Goal: Use online tool/utility: Utilize a website feature to perform a specific function

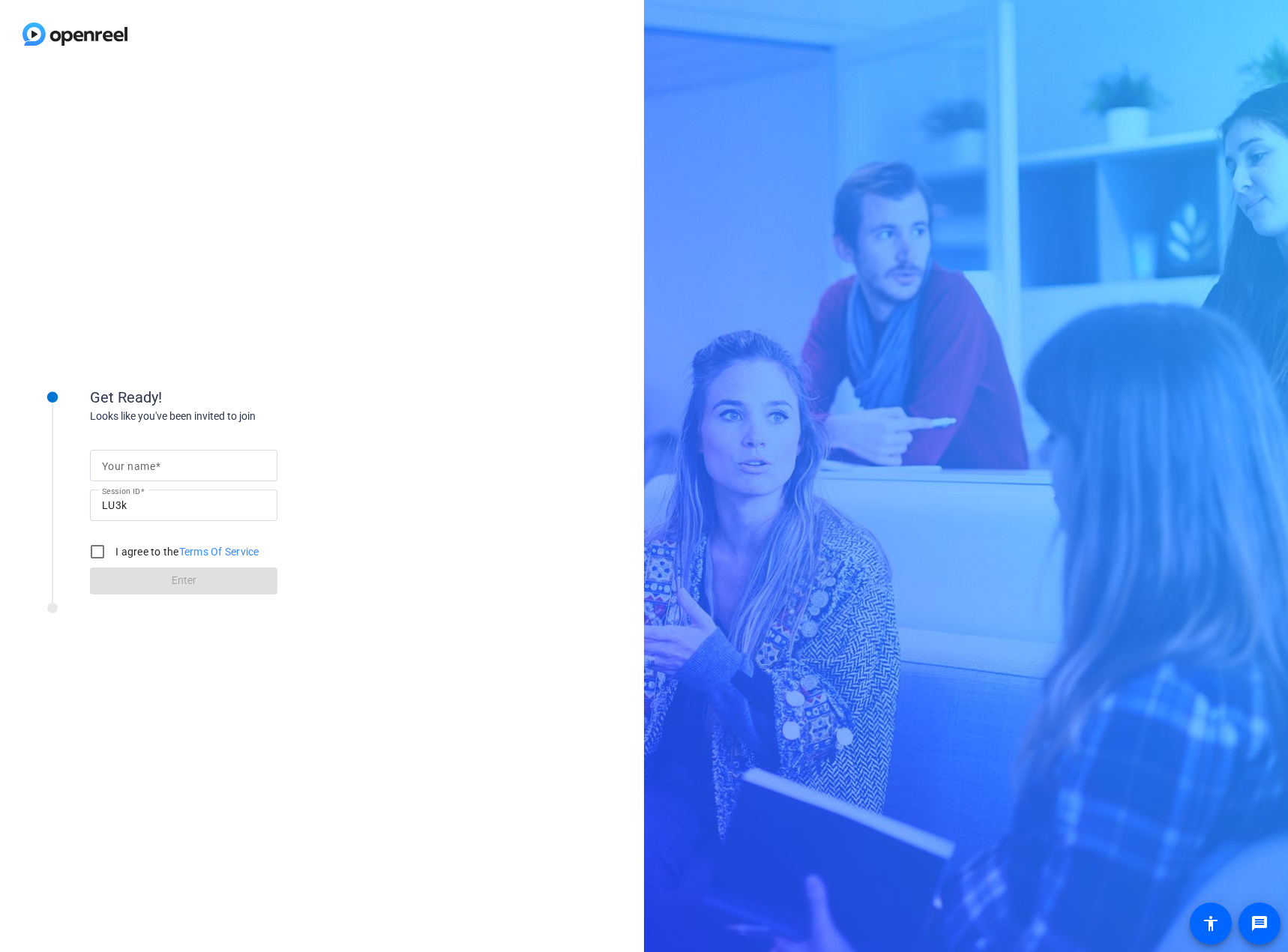
click at [226, 465] on input "Your name" at bounding box center [183, 465] width 163 height 18
type input "[PERSON_NAME]"
click at [90, 551] on input "I agree to the Terms Of Service" at bounding box center [98, 551] width 30 height 30
checkbox input "true"
click at [137, 590] on span at bounding box center [183, 580] width 188 height 36
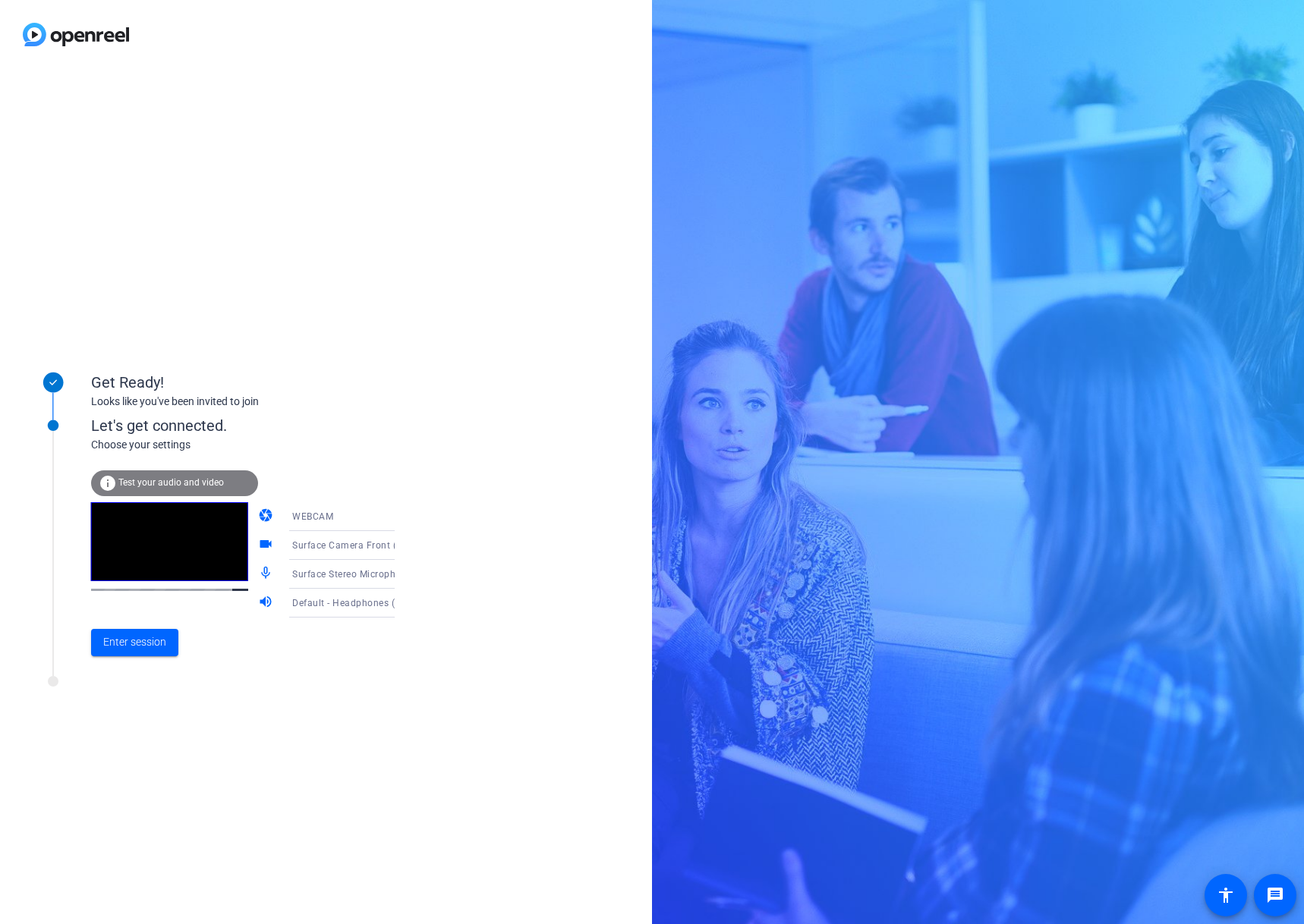
click at [406, 516] on icon at bounding box center [409, 517] width 8 height 4
click at [330, 568] on mat-option "DESKTOP" at bounding box center [329, 577] width 129 height 30
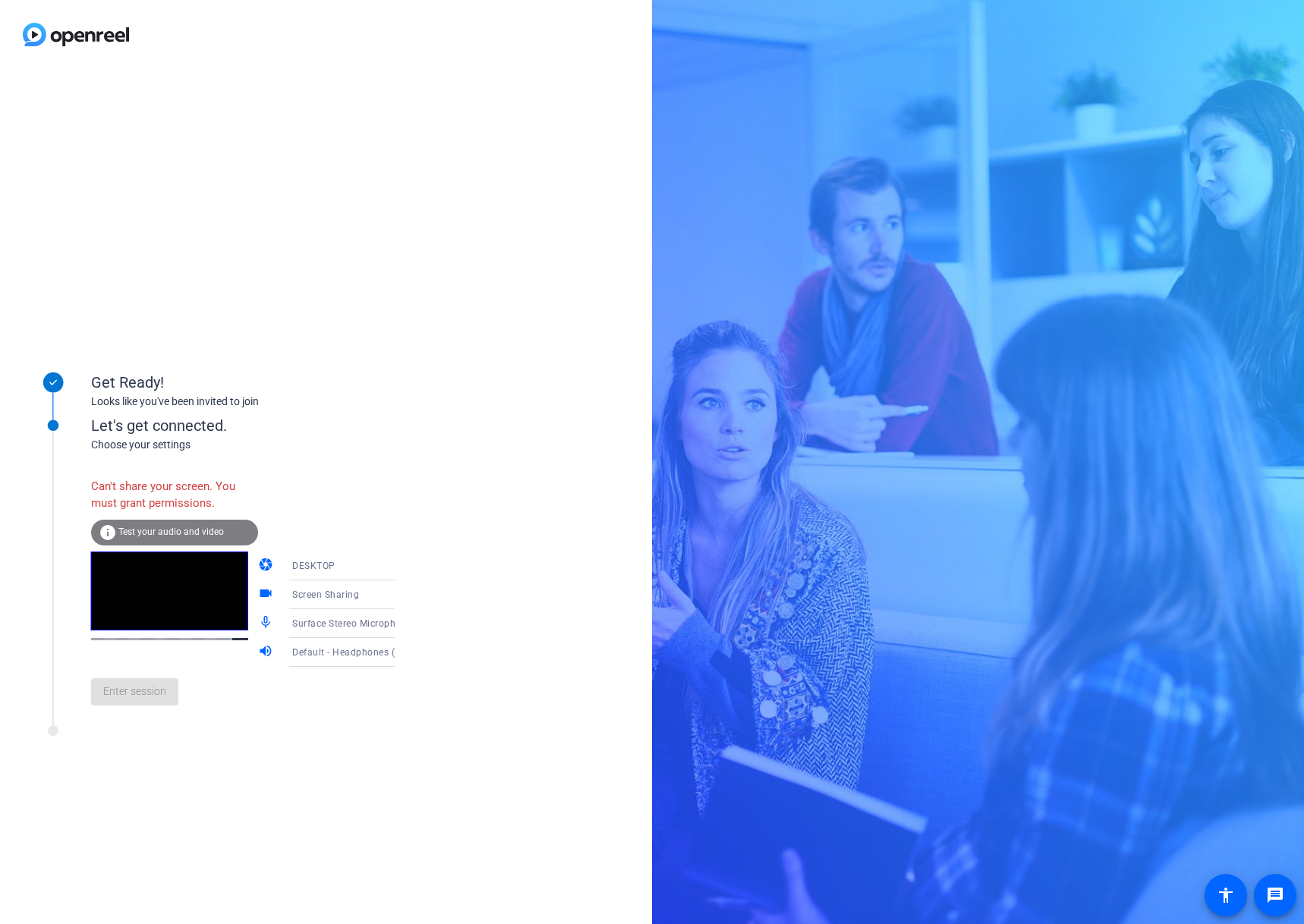
click at [345, 564] on div "DESKTOP" at bounding box center [349, 565] width 113 height 19
click at [332, 594] on mat-option "WEBCAM" at bounding box center [329, 596] width 129 height 30
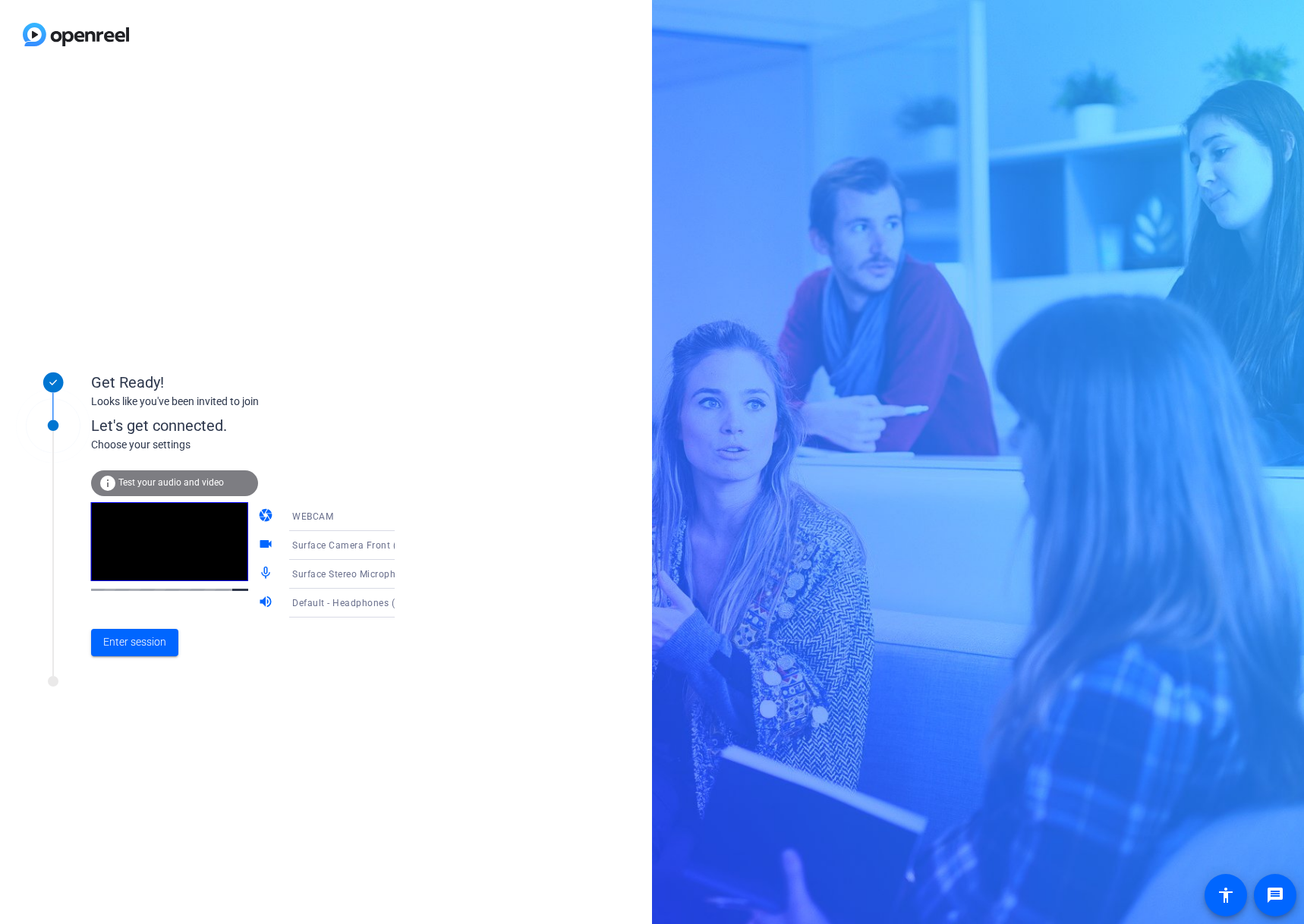
click at [400, 547] on icon at bounding box center [409, 546] width 18 height 18
click at [328, 624] on span "HP Display 5MP AI HDR camera (03f0:06b5)" at bounding box center [330, 632] width 118 height 37
click at [172, 477] on span "Test your audio and video" at bounding box center [171, 483] width 105 height 11
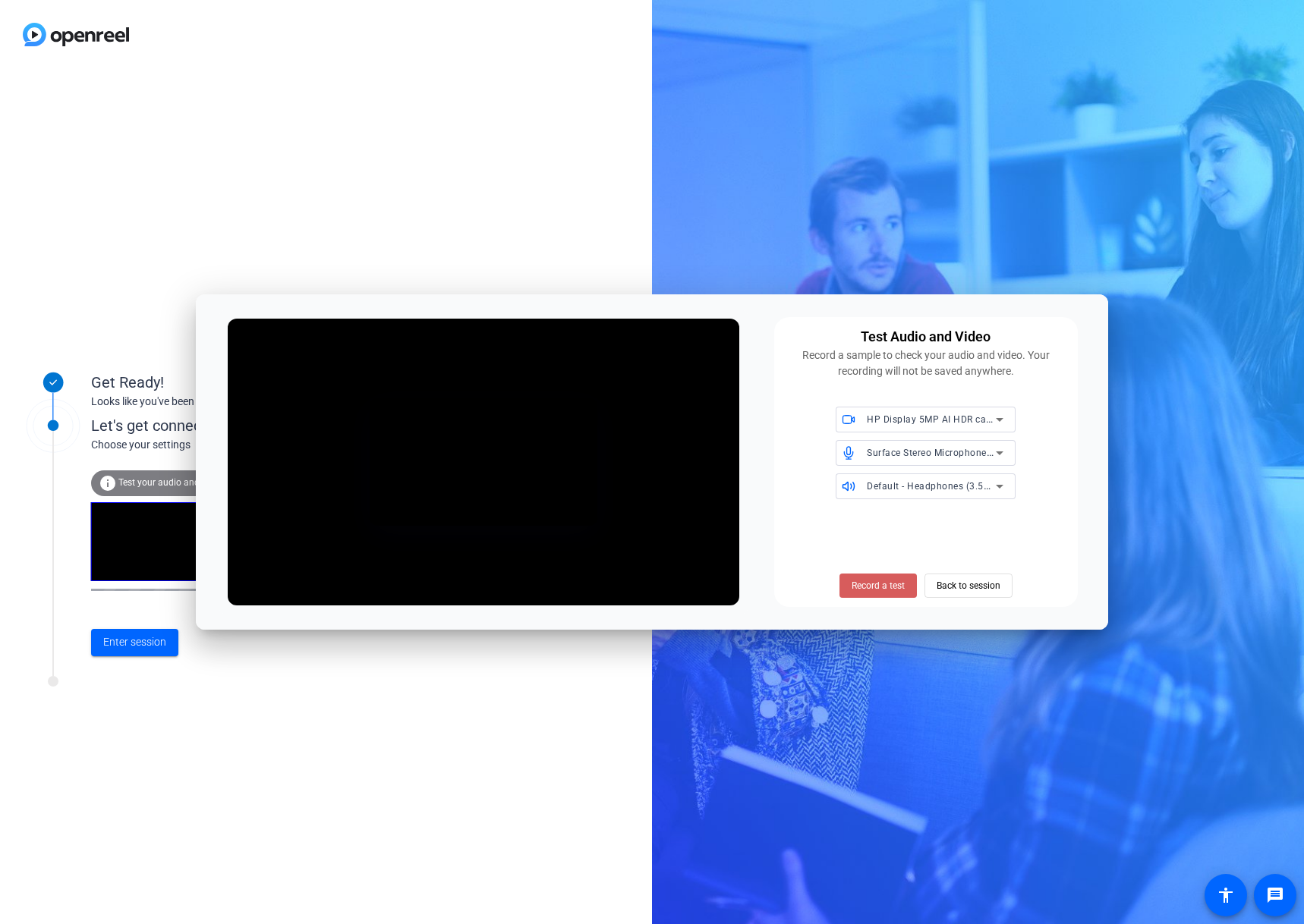
click at [886, 583] on span "Record a test" at bounding box center [879, 585] width 54 height 13
click at [884, 583] on span "Stop Testing (4s)" at bounding box center [877, 585] width 69 height 13
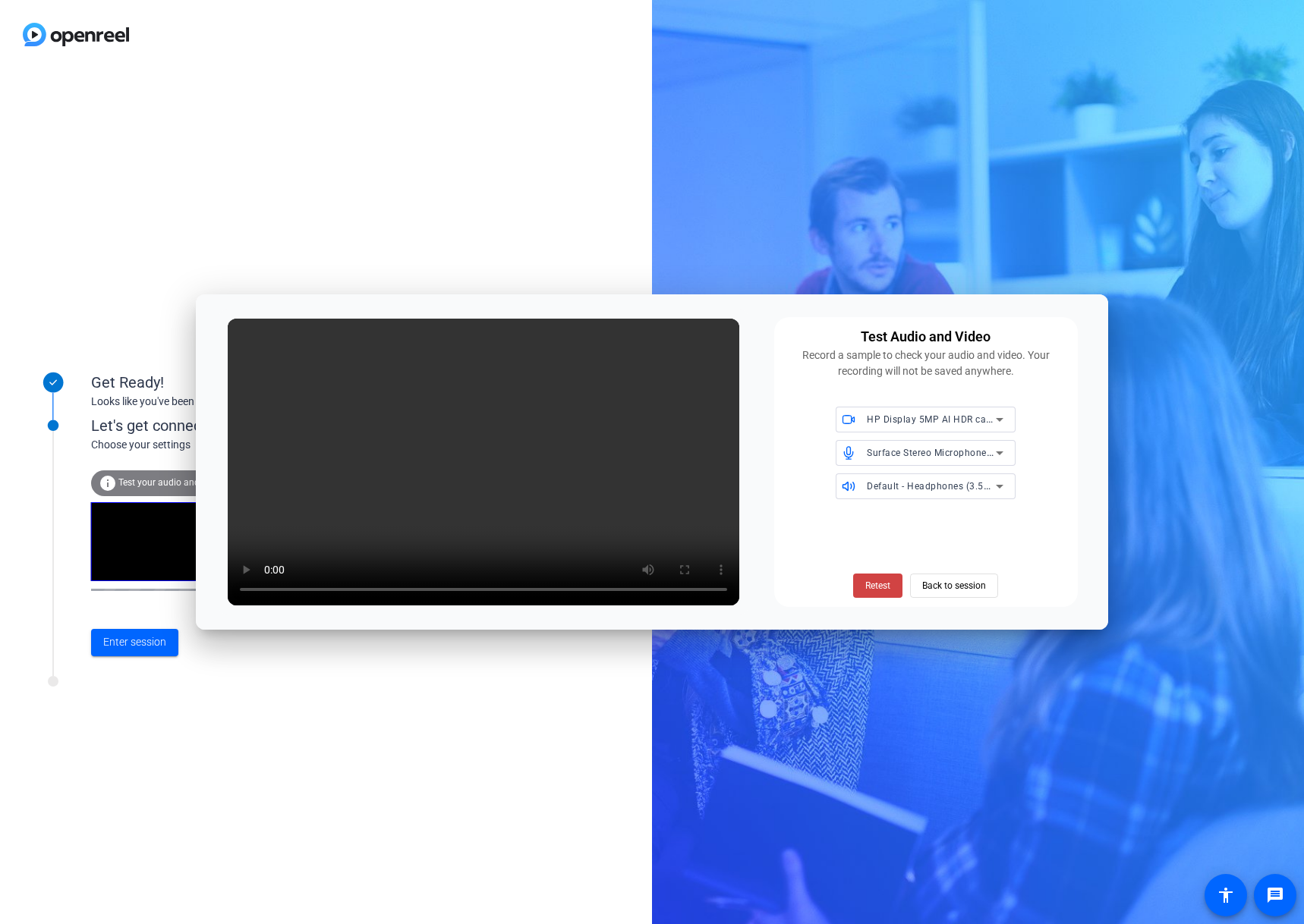
click at [523, 144] on div "Get Ready! Looks like you've been invited to join Let's get connected. Choose y…" at bounding box center [326, 496] width 652 height 855
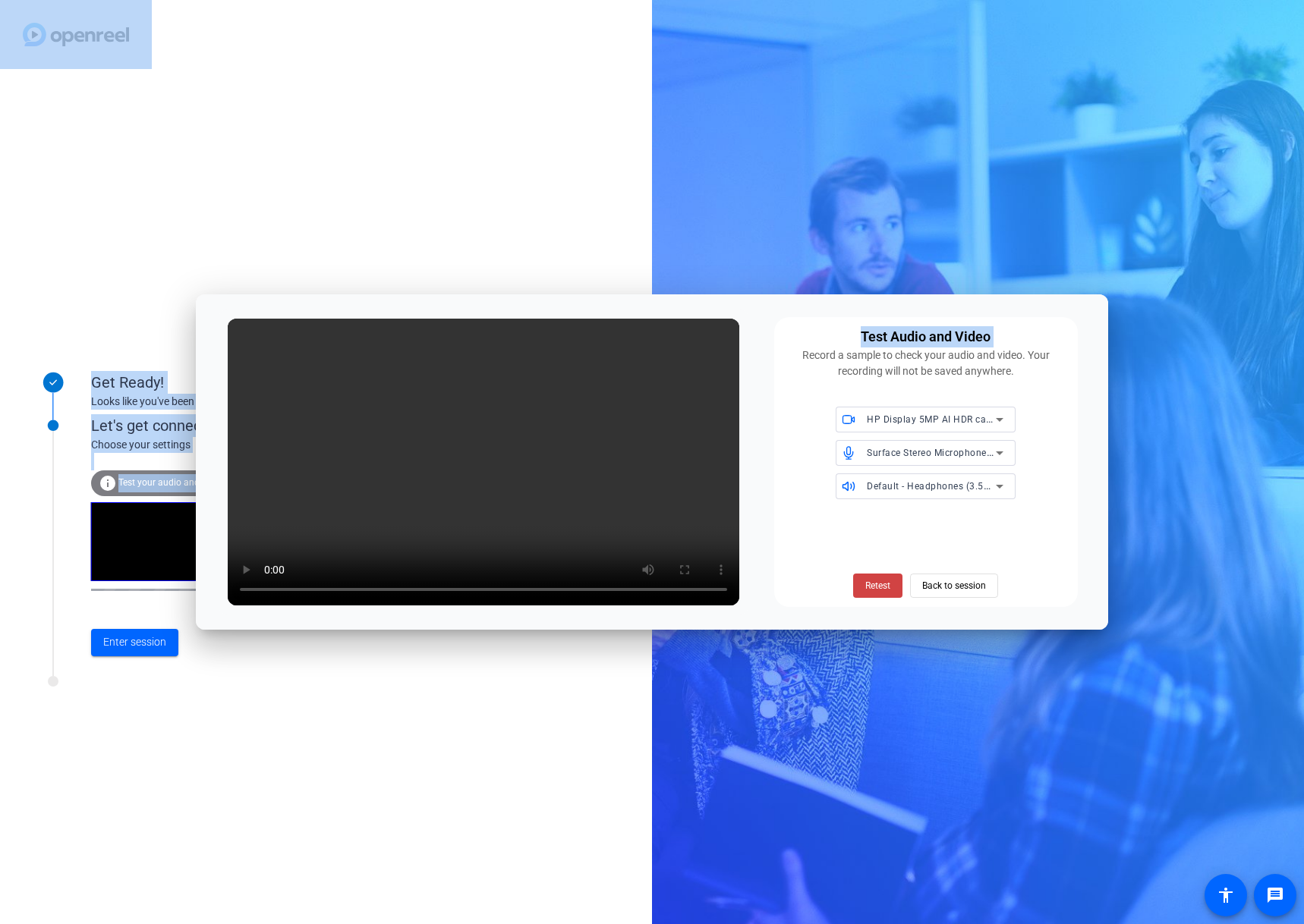
drag, startPoint x: 791, startPoint y: 307, endPoint x: 622, endPoint y: 48, distance: 309.3
click at [628, 48] on body "Accessibility Screen-Reader Guide, Feedback, and Issue Reporting | New window G…" at bounding box center [652, 462] width 1304 height 924
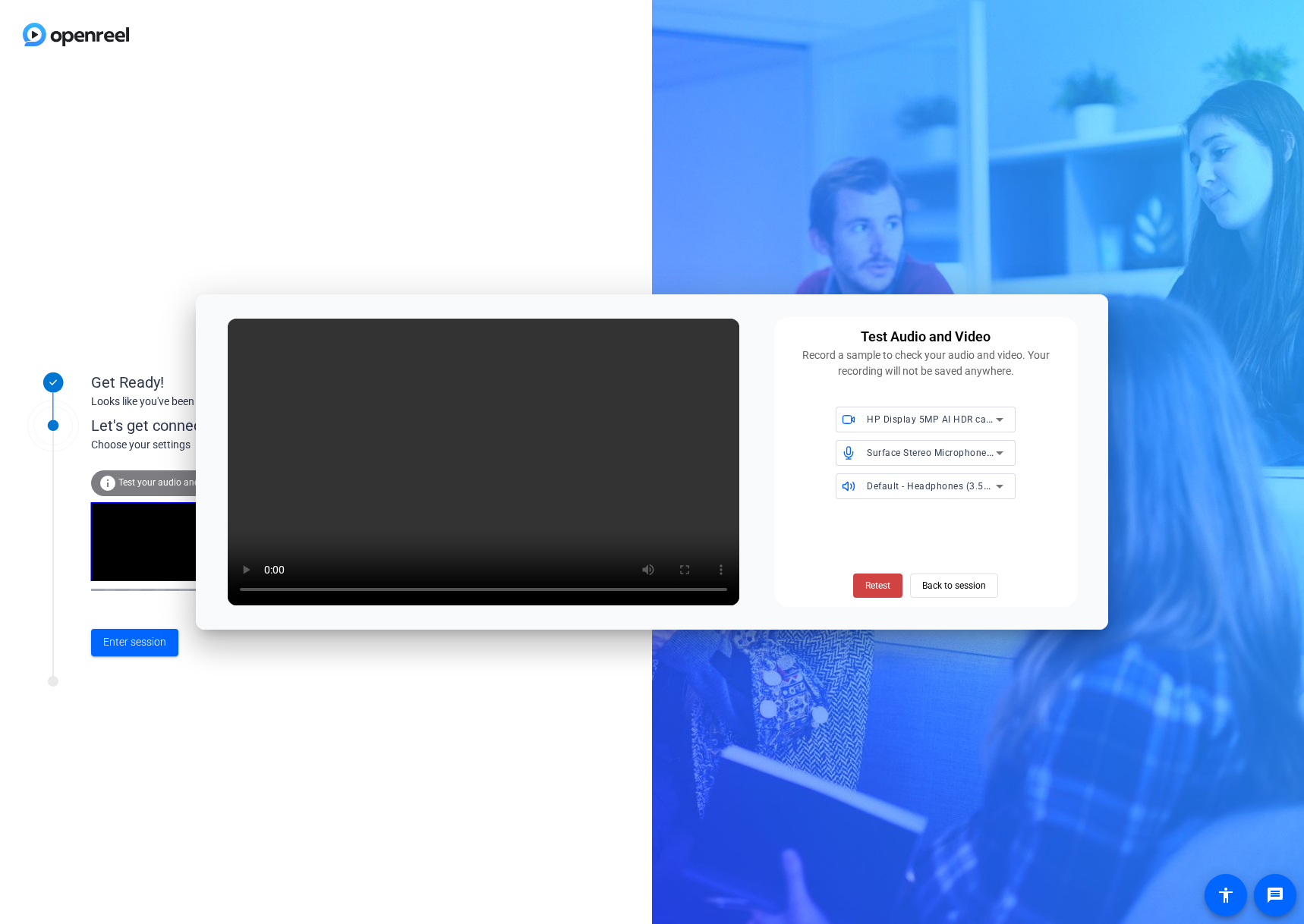
click at [792, 547] on div "Retest Back to session" at bounding box center [926, 555] width 285 height 87
click at [877, 584] on span "Retest" at bounding box center [878, 585] width 25 height 13
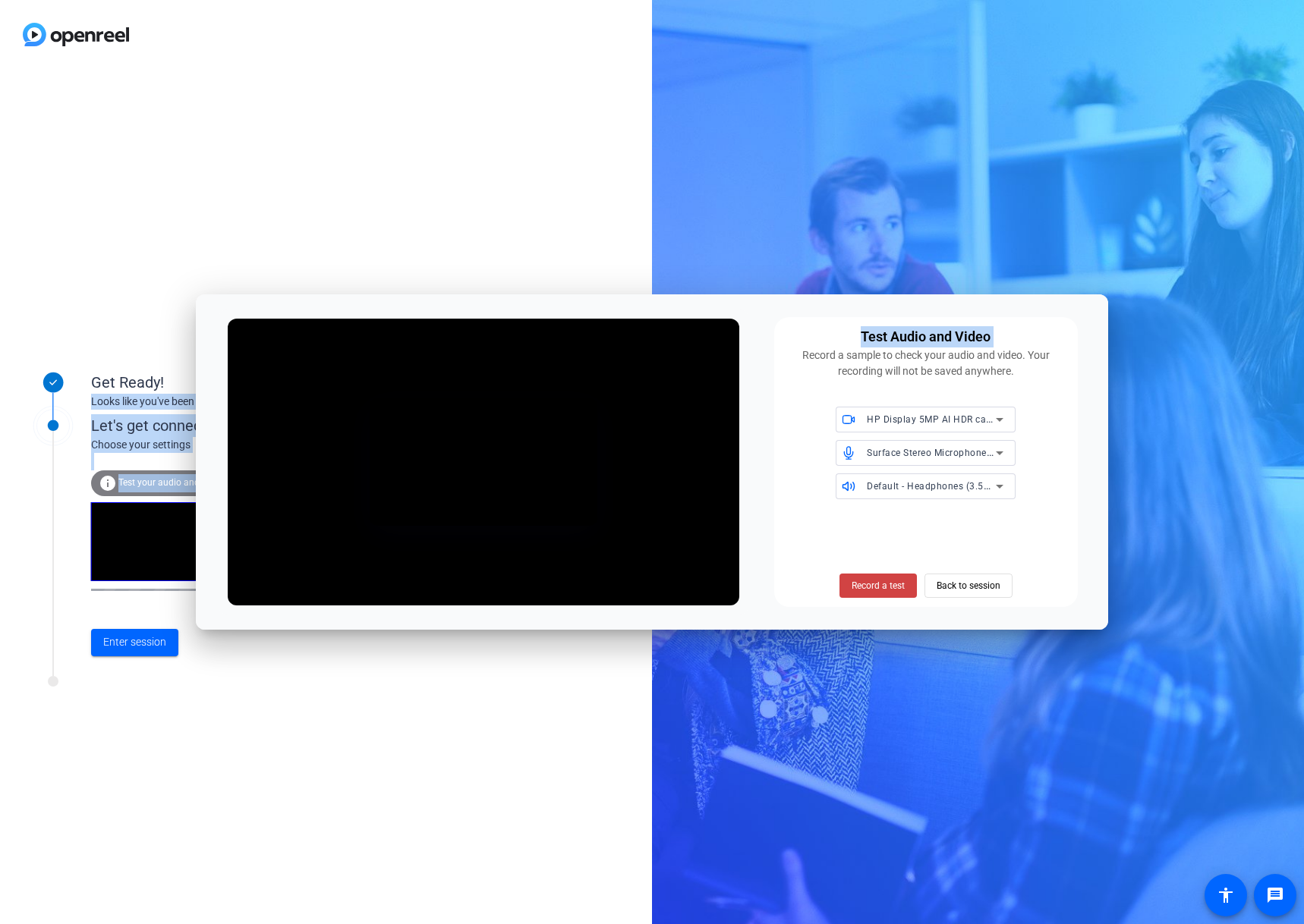
drag, startPoint x: 804, startPoint y: 309, endPoint x: 782, endPoint y: 123, distance: 187.3
click at [786, 104] on body "Accessibility Screen-Reader Guide, Feedback, and Issue Reporting | New window G…" at bounding box center [652, 462] width 1304 height 924
click at [887, 580] on span "Record a test" at bounding box center [879, 585] width 54 height 13
click at [887, 580] on span "Stop Testing (4s)" at bounding box center [877, 585] width 69 height 13
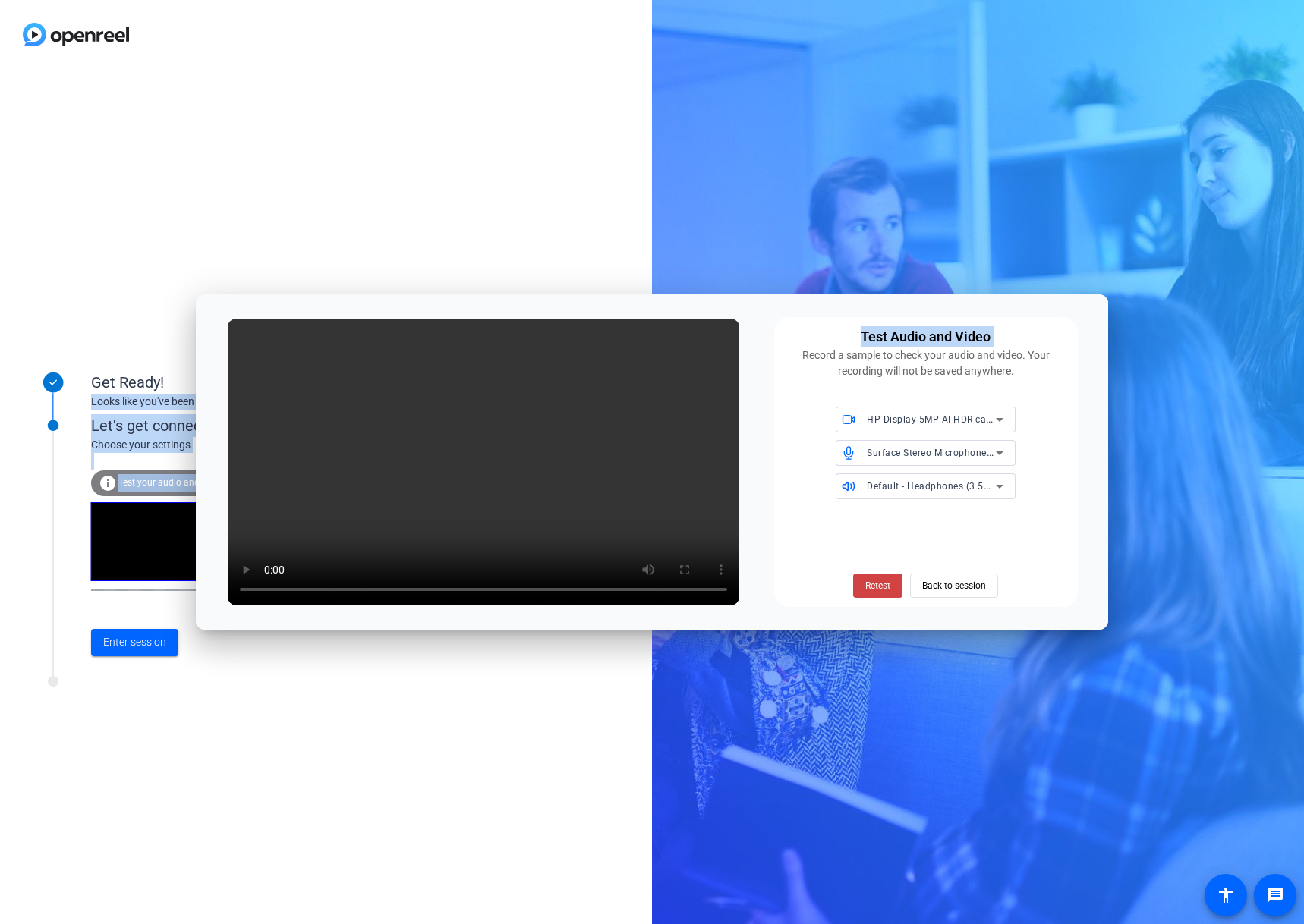
click at [887, 580] on span "Retest" at bounding box center [878, 585] width 25 height 13
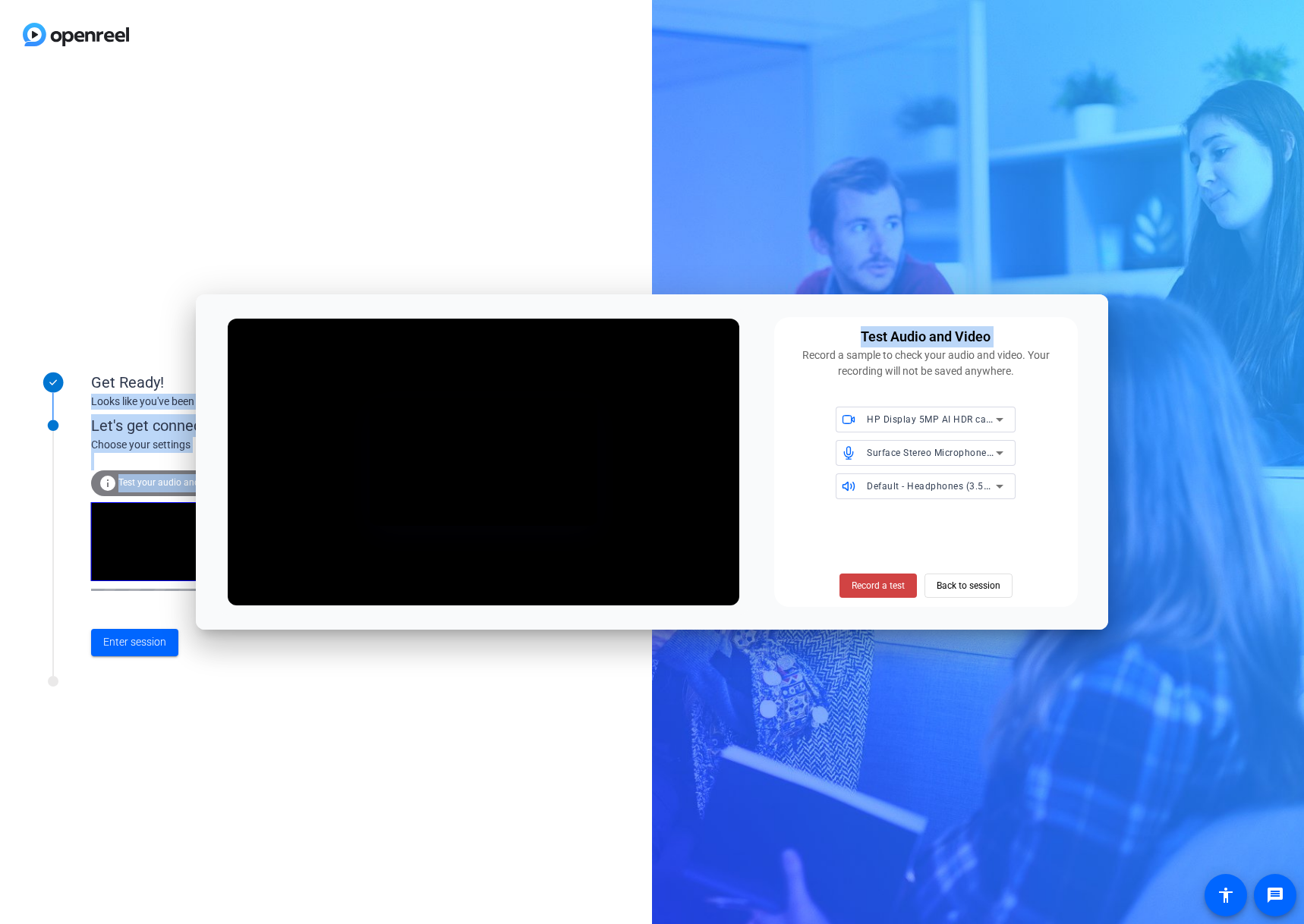
click at [887, 580] on span "Record a test" at bounding box center [879, 585] width 54 height 13
click at [887, 583] on span "Stop Testing (3s)" at bounding box center [877, 585] width 69 height 13
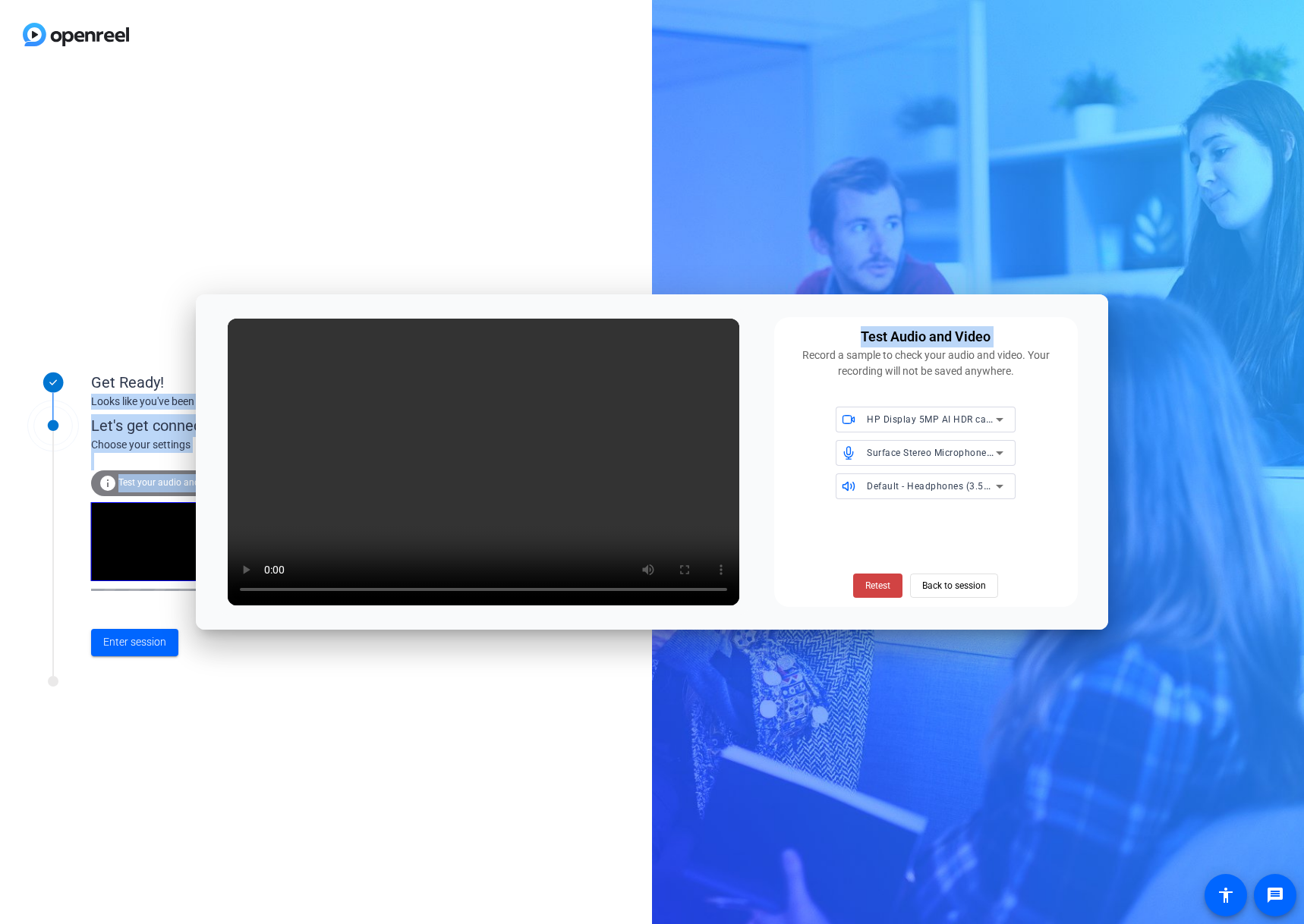
click at [557, 228] on div "Get Ready! Looks like you've been invited to join Let's get connected. Choose y…" at bounding box center [326, 496] width 652 height 855
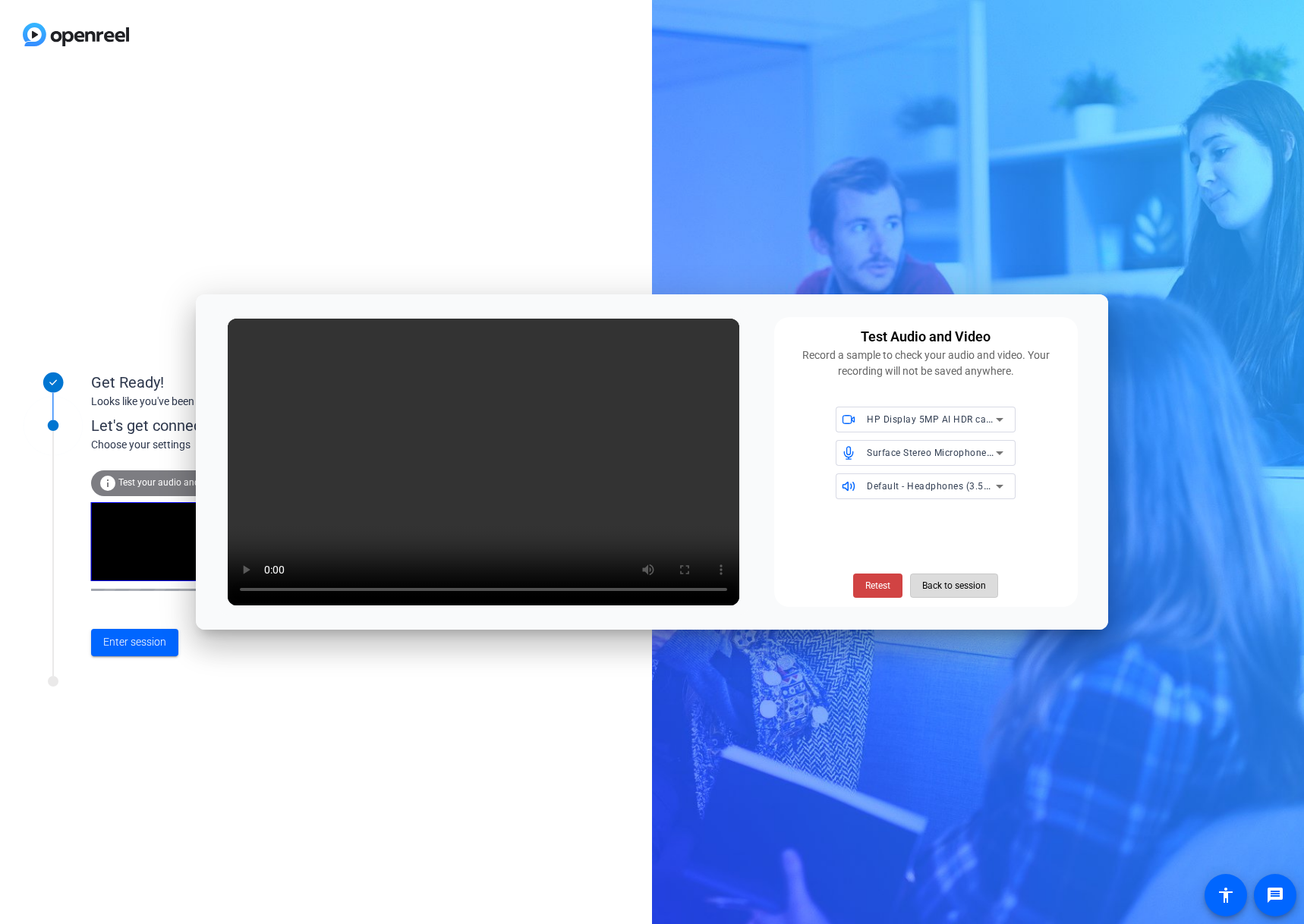
click at [961, 583] on span "Back to session" at bounding box center [953, 586] width 63 height 29
